Goal: Task Accomplishment & Management: Manage account settings

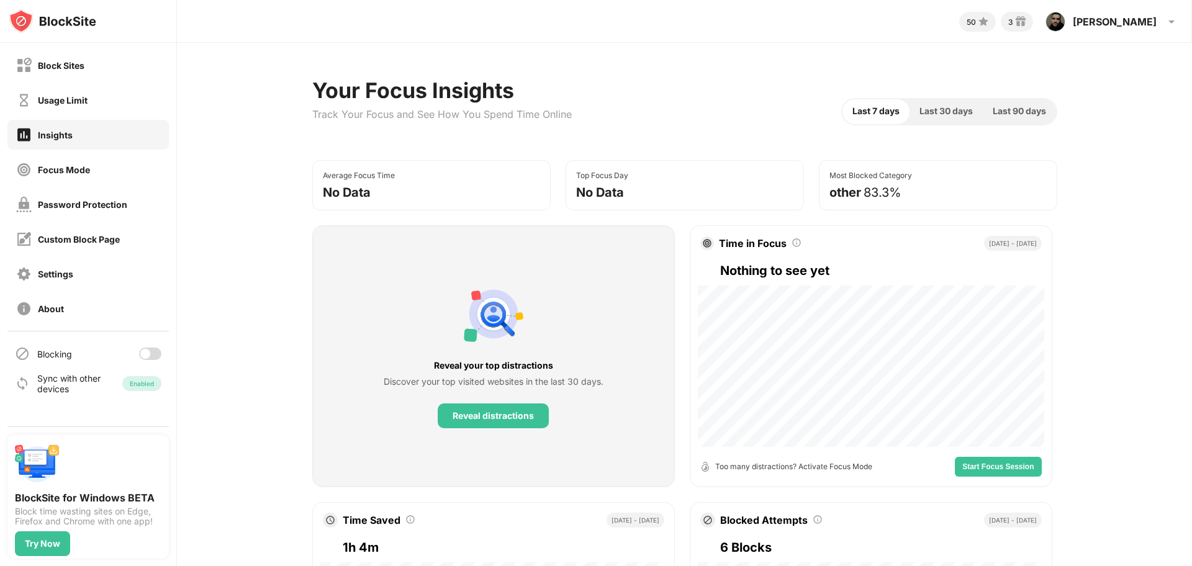
click at [142, 339] on div "Blocking" at bounding box center [87, 354] width 161 height 30
drag, startPoint x: 157, startPoint y: 355, endPoint x: 150, endPoint y: 350, distance: 8.4
click at [151, 350] on div at bounding box center [150, 354] width 22 height 12
click at [147, 348] on div at bounding box center [150, 354] width 22 height 12
click at [150, 348] on div at bounding box center [150, 354] width 22 height 12
